Goal: Task Accomplishment & Management: Manage account settings

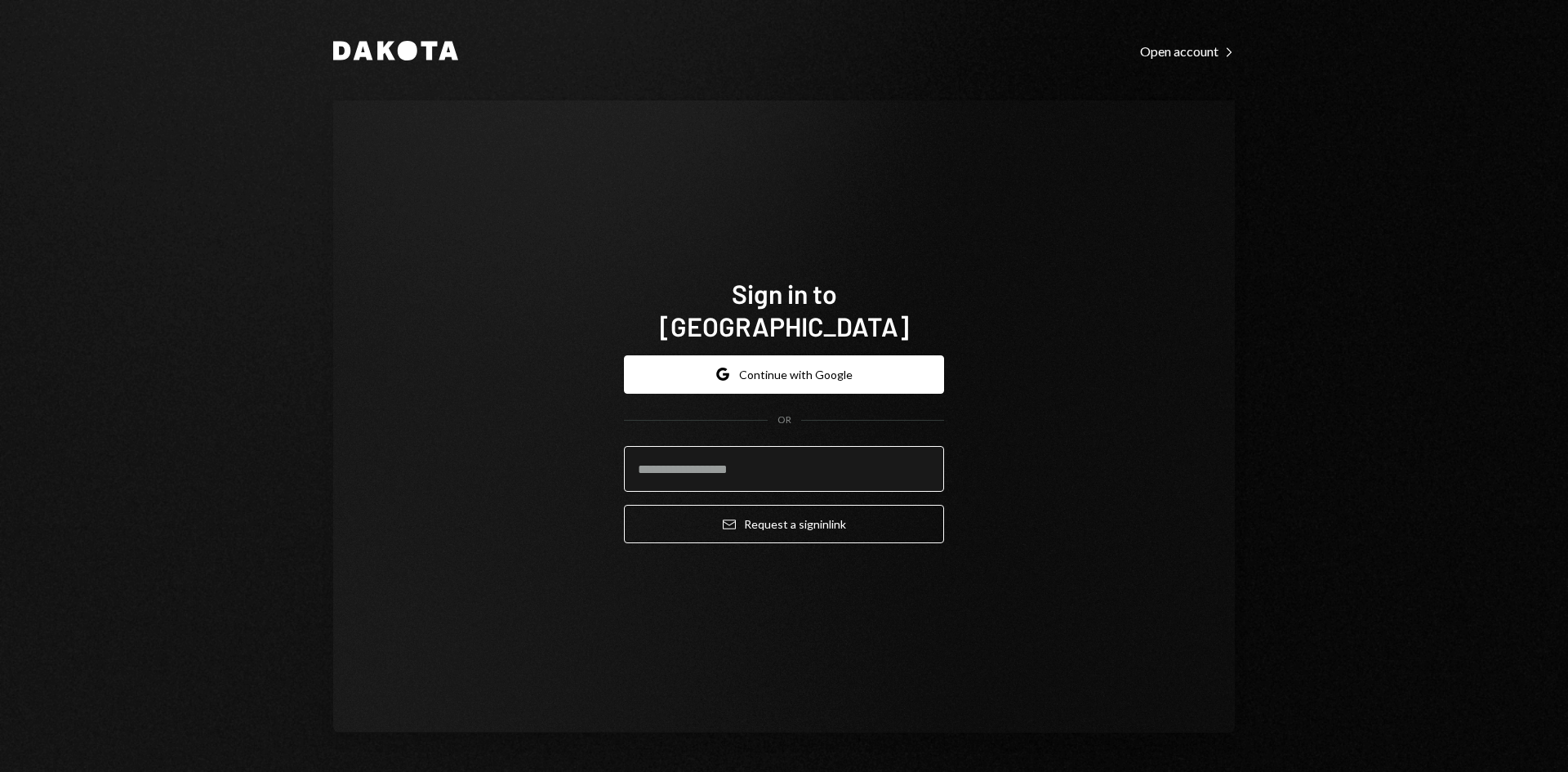
click at [689, 463] on input "email" at bounding box center [784, 469] width 320 height 45
click at [0, 771] on com-1password-button at bounding box center [0, 772] width 0 height 0
type input "**********"
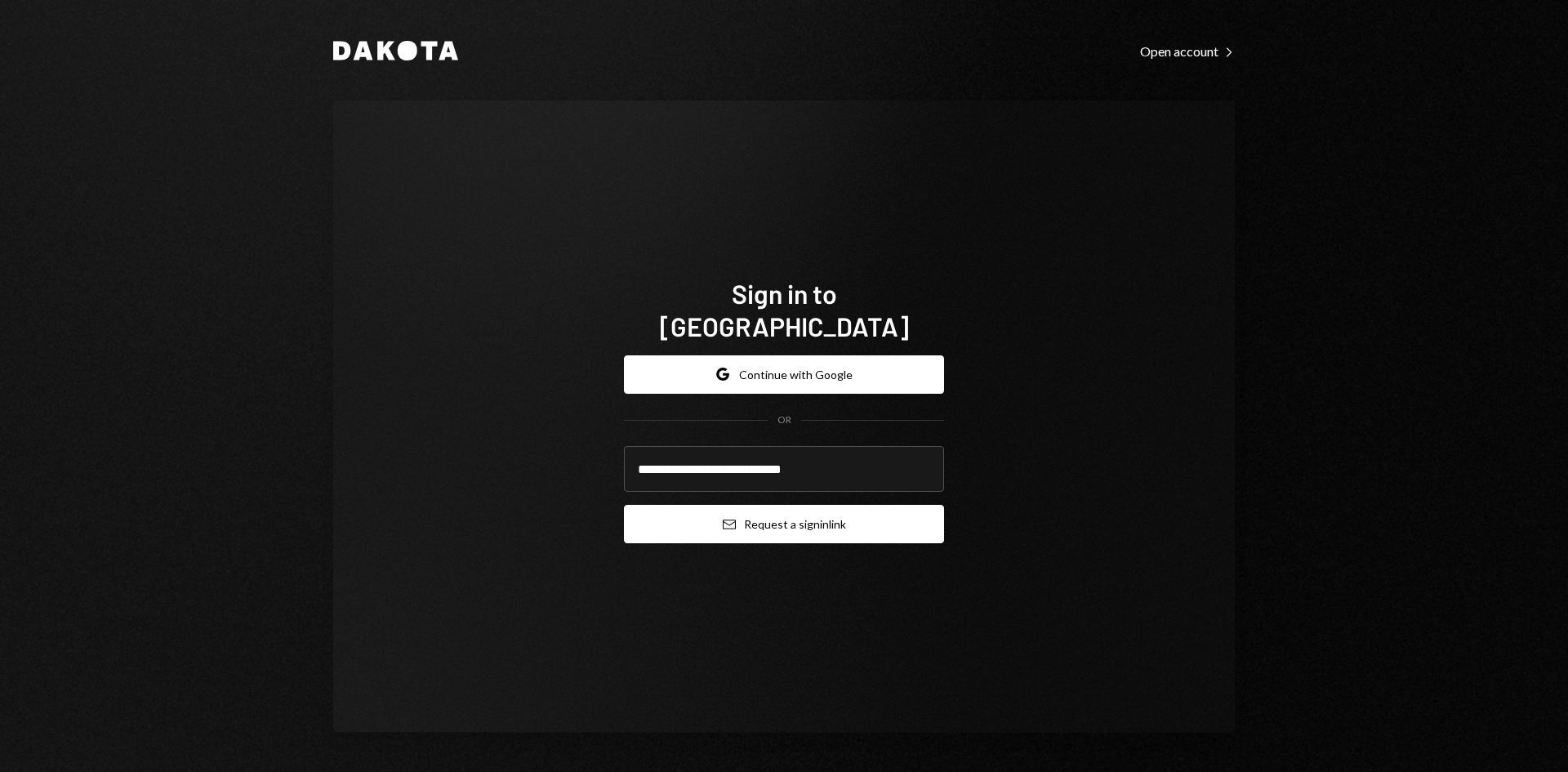
click at [860, 514] on button "Email Request a sign in link" at bounding box center [784, 524] width 320 height 38
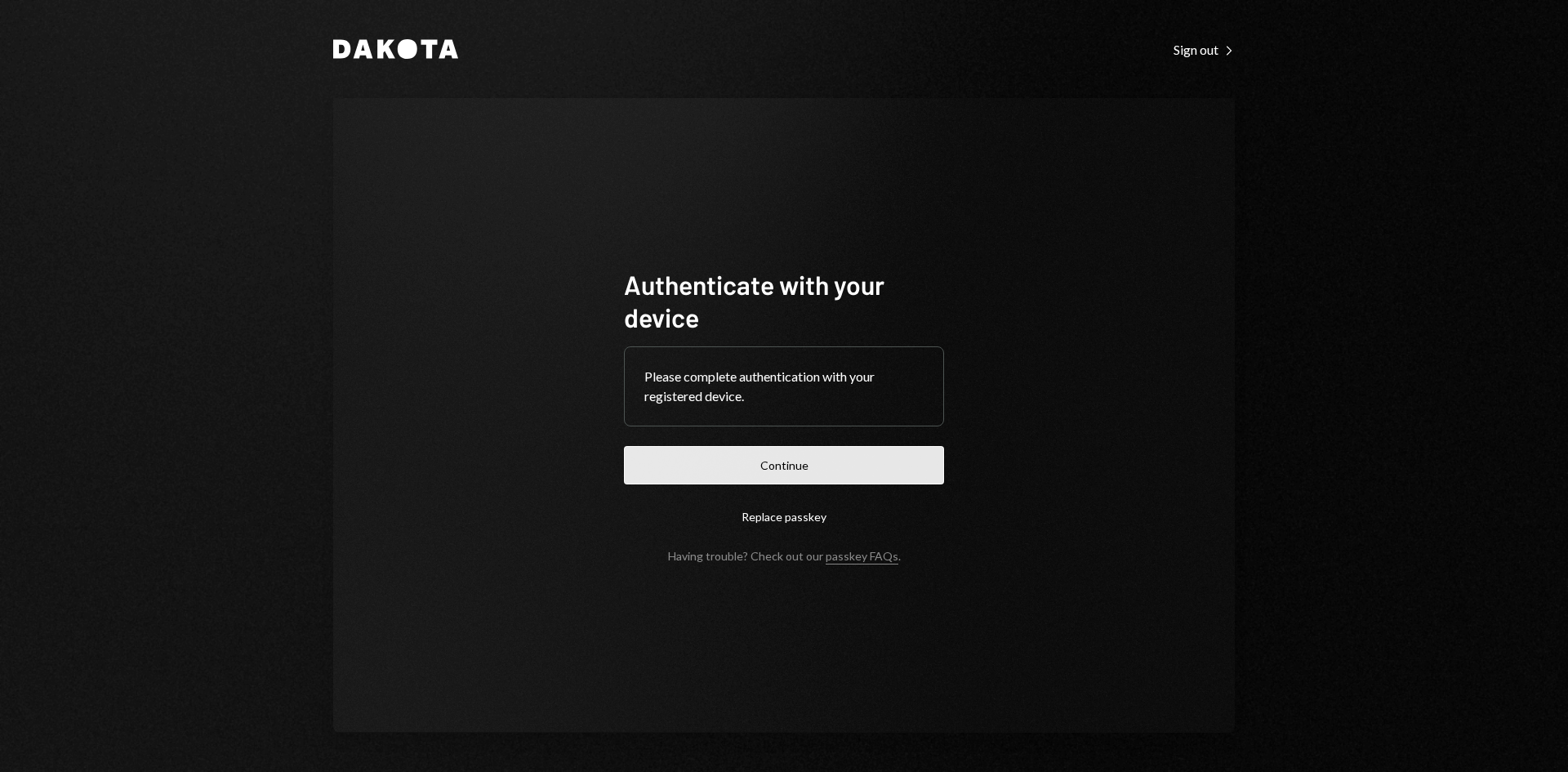
click at [831, 476] on button "Continue" at bounding box center [784, 465] width 320 height 38
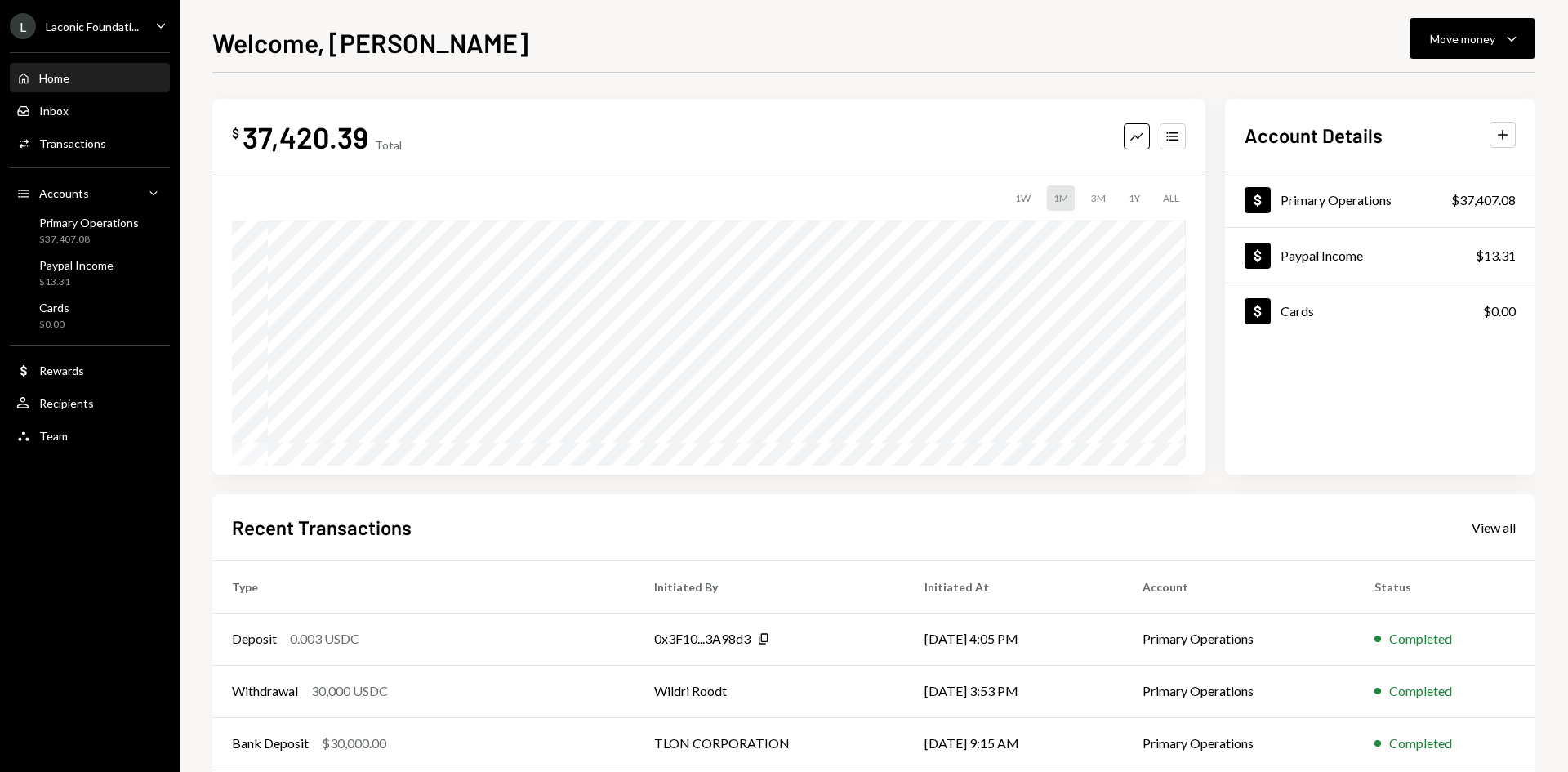
click at [98, 20] on div "Laconic Foundati..." at bounding box center [92, 27] width 94 height 14
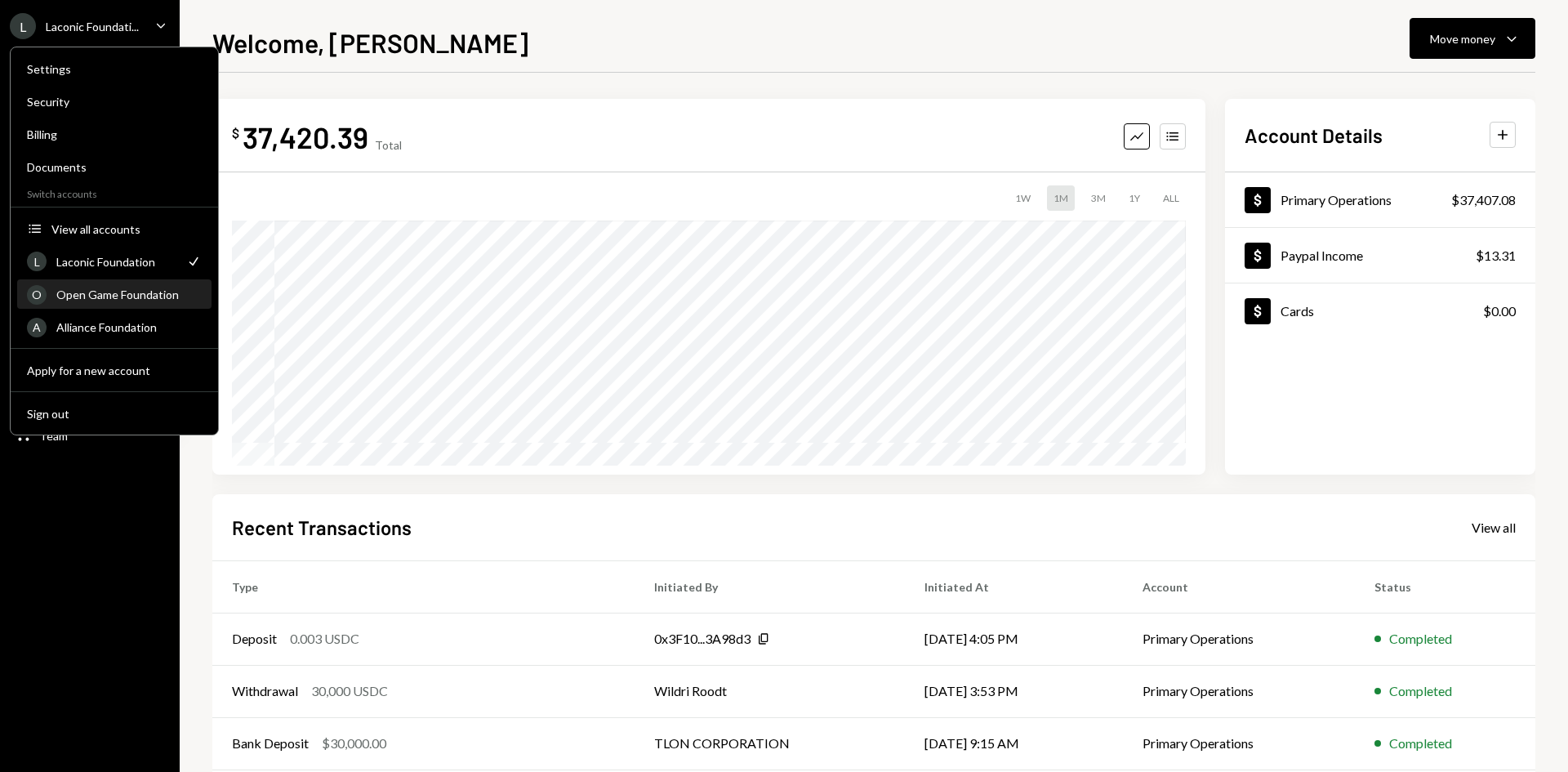
click at [106, 297] on div "Open Game Foundation" at bounding box center [129, 294] width 146 height 14
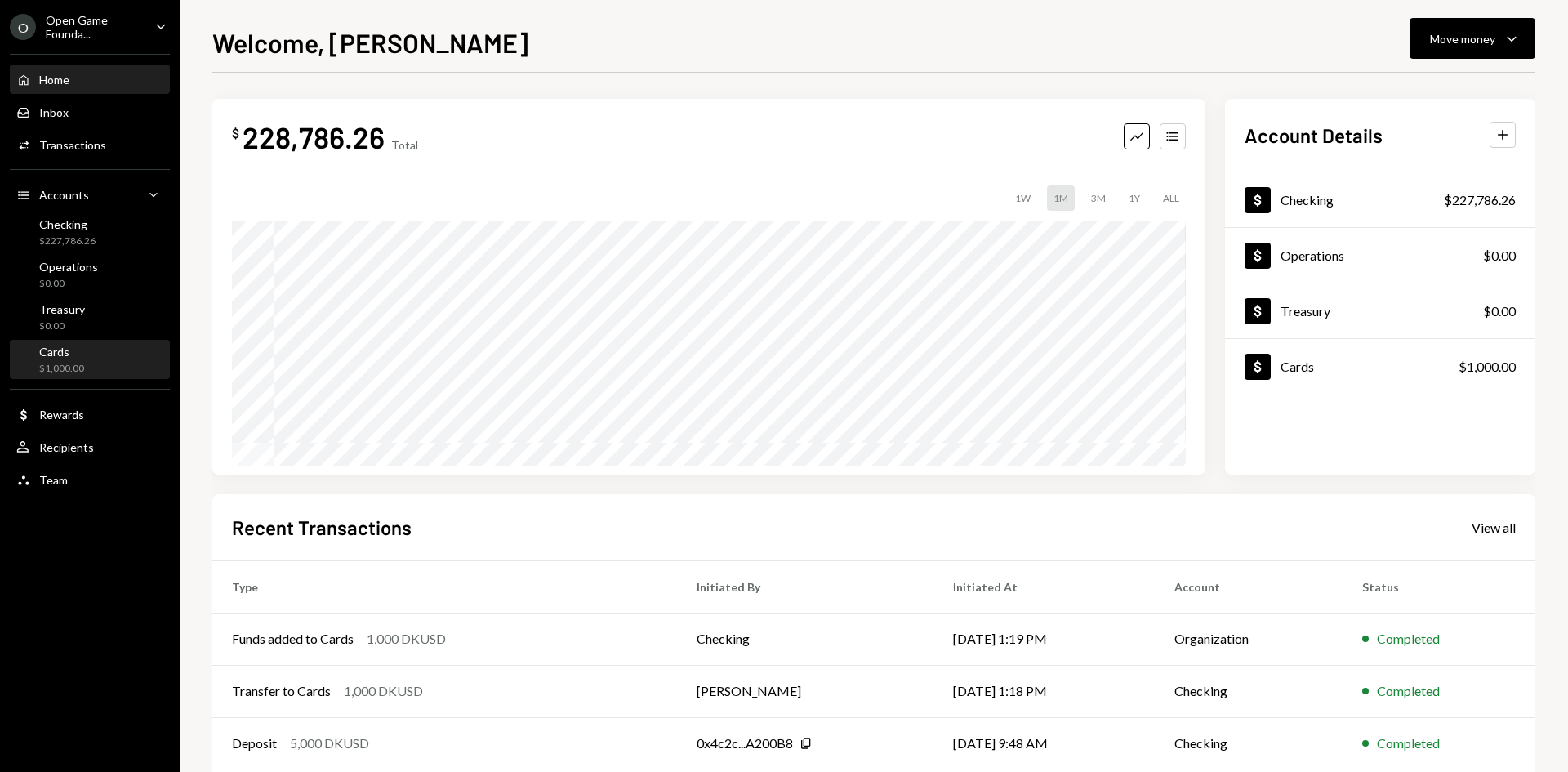
click at [93, 369] on div "Cards $1,000.00" at bounding box center [90, 360] width 147 height 32
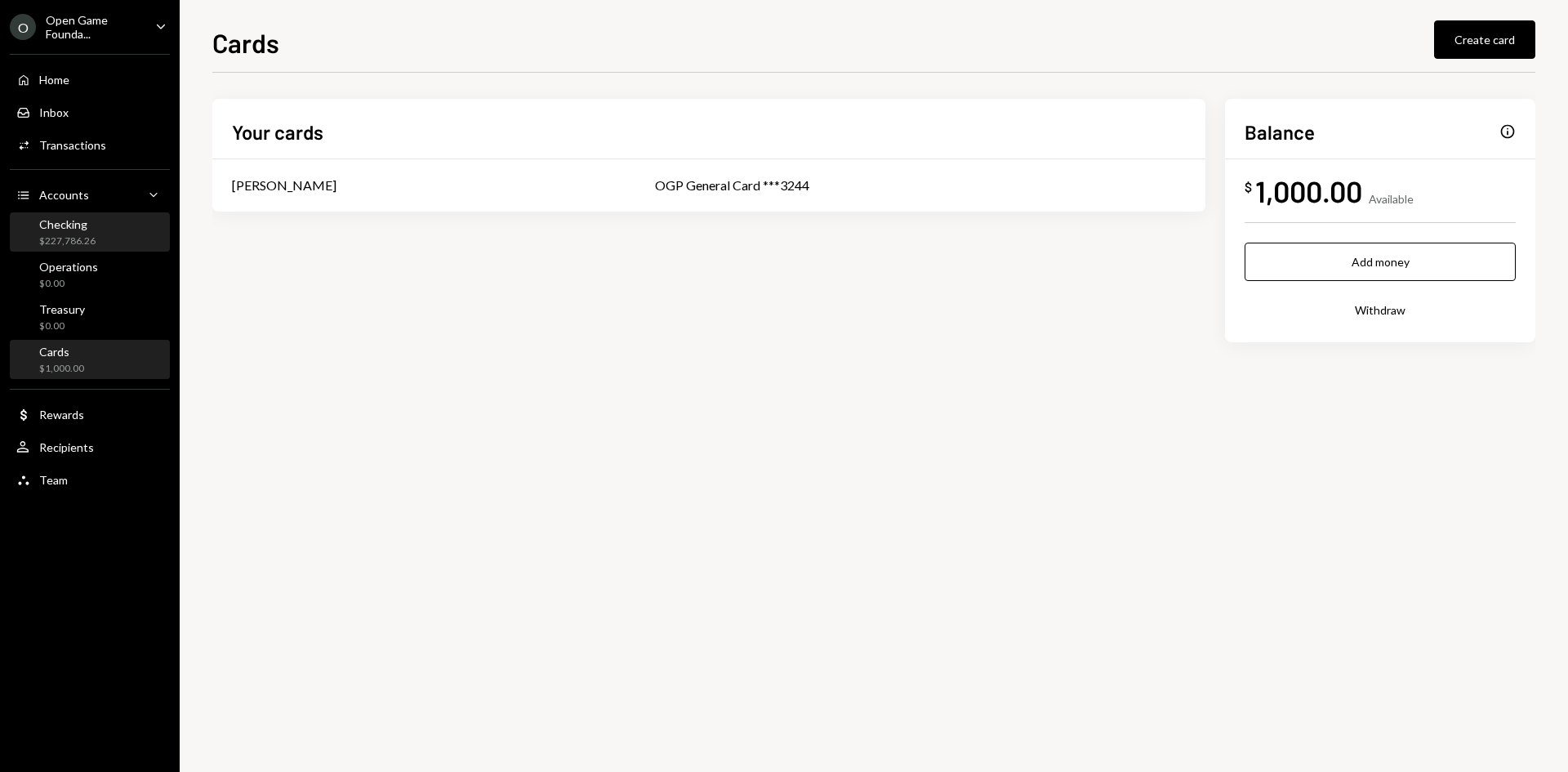
click at [77, 238] on div "$227,786.26" at bounding box center [67, 241] width 56 height 14
